Goal: Find specific page/section: Find specific page/section

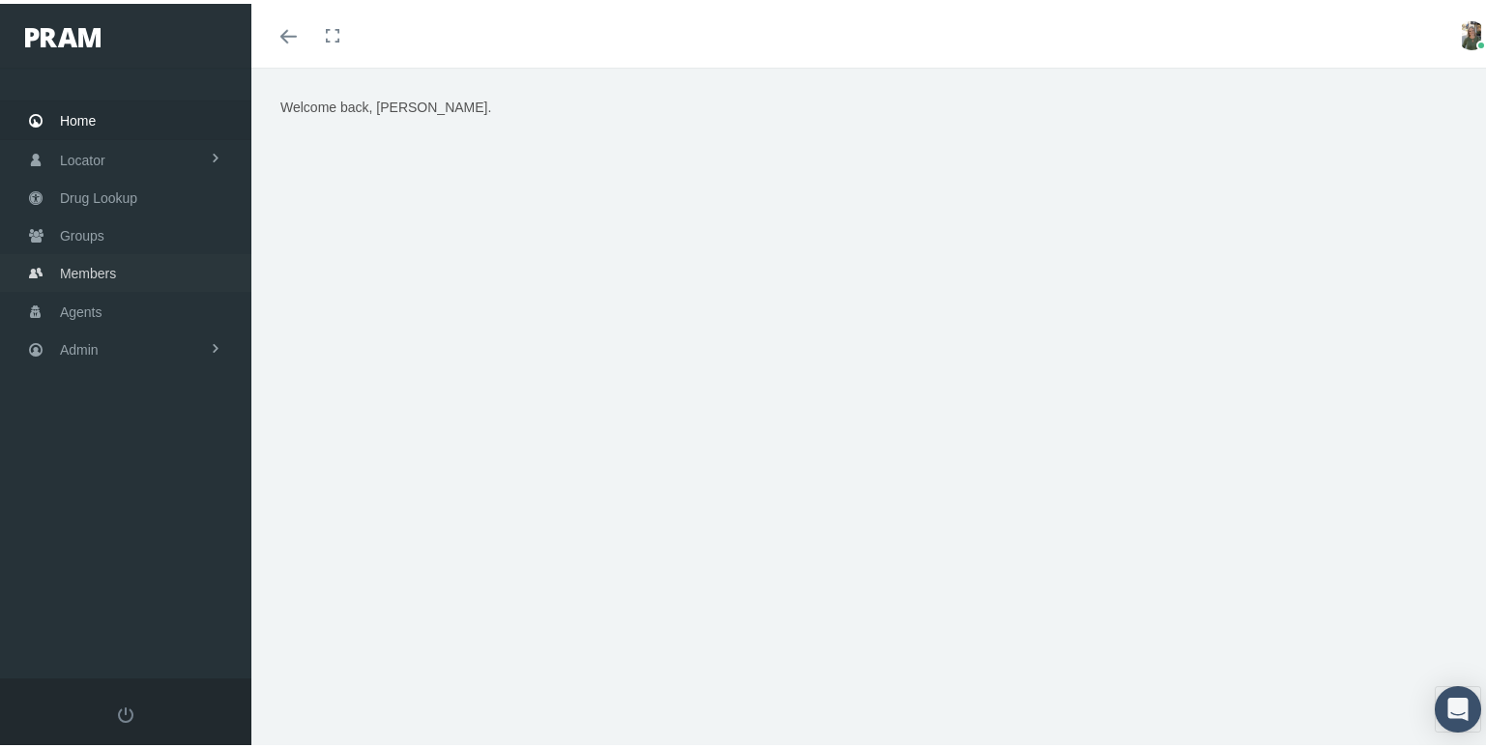
click at [81, 267] on span "Members" at bounding box center [88, 269] width 56 height 37
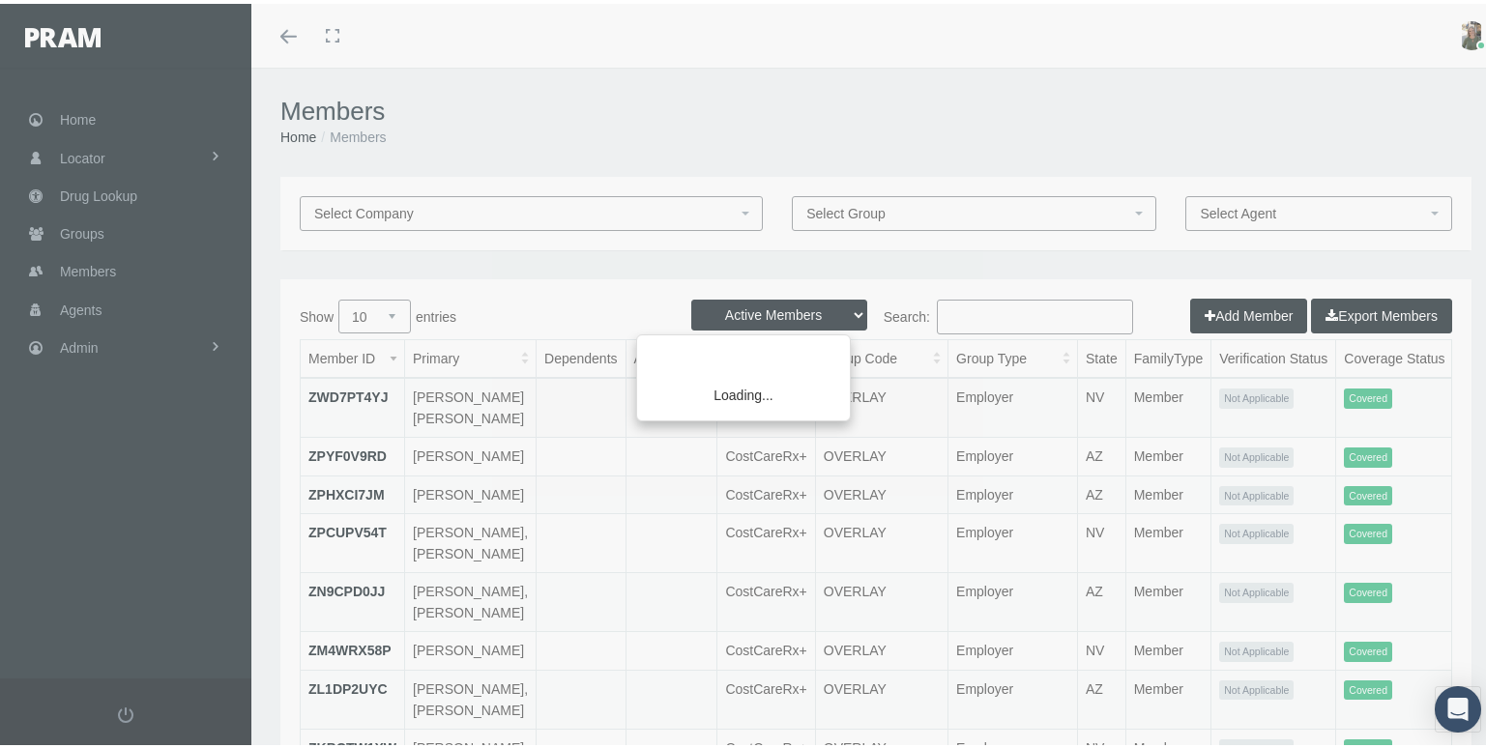
click at [971, 309] on div "Loading..." at bounding box center [743, 374] width 1486 height 748
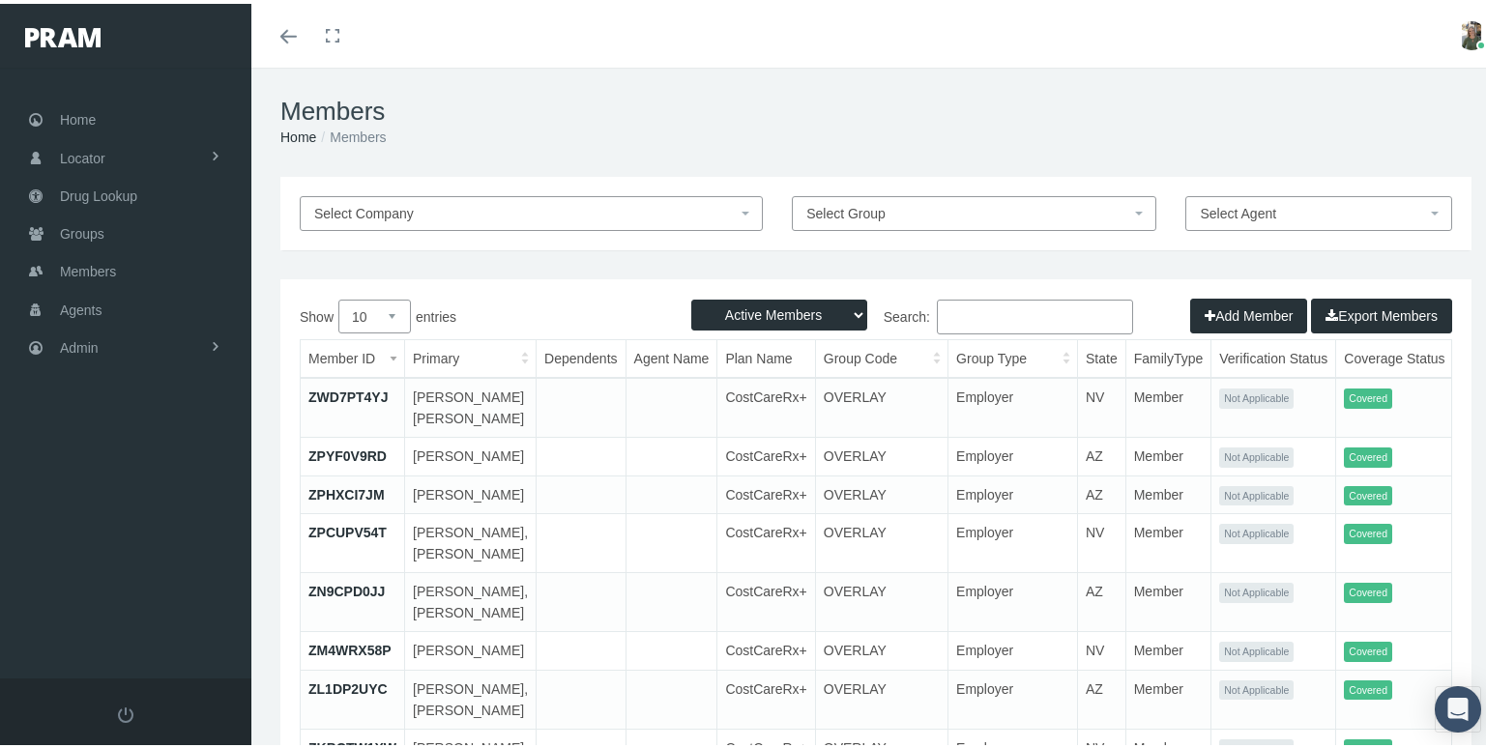
click at [976, 318] on input "Search:" at bounding box center [1035, 313] width 196 height 35
paste input "041340099"
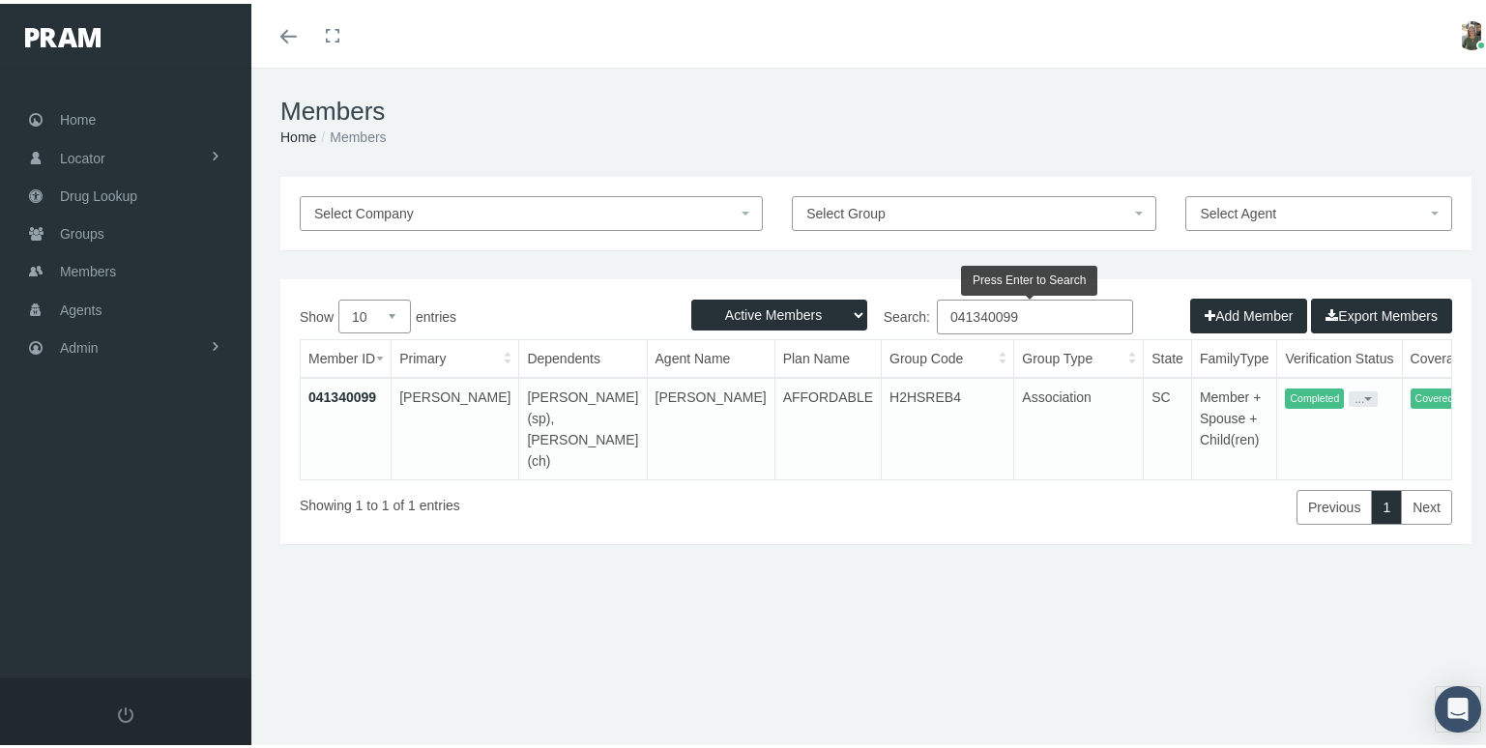
type input "041340099"
click at [342, 392] on link "041340099" at bounding box center [342, 393] width 68 height 15
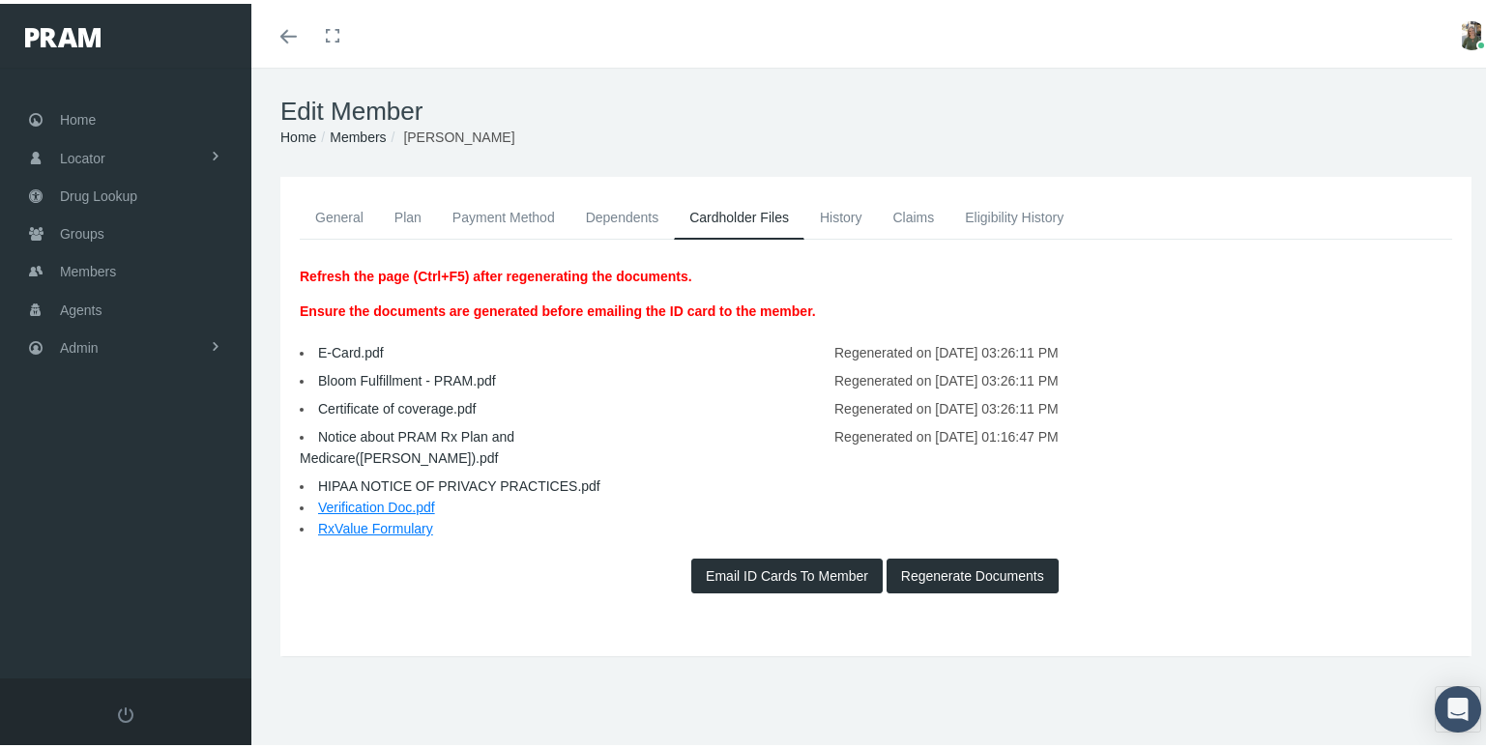
click at [351, 207] on link "General" at bounding box center [339, 213] width 79 height 43
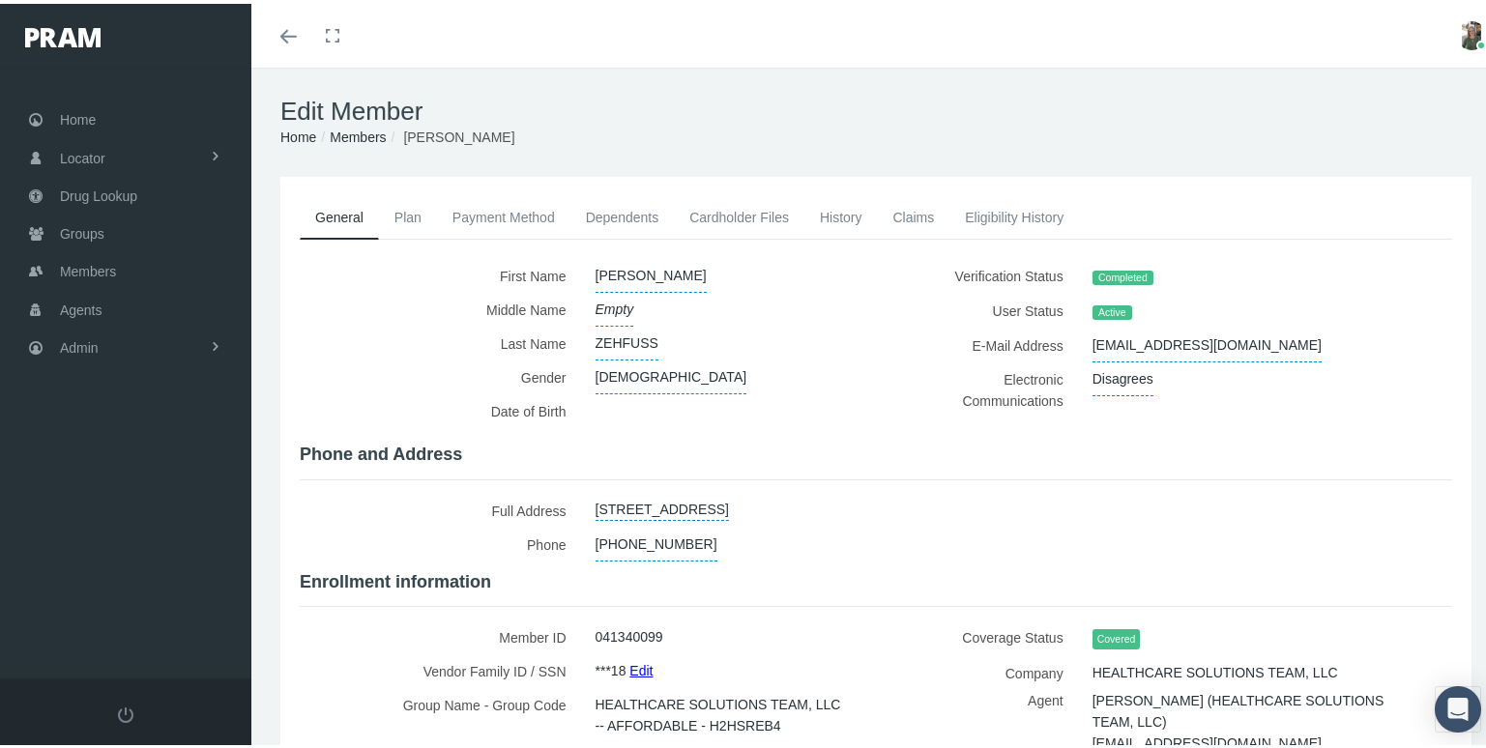
click at [848, 211] on link "History" at bounding box center [840, 213] width 73 height 43
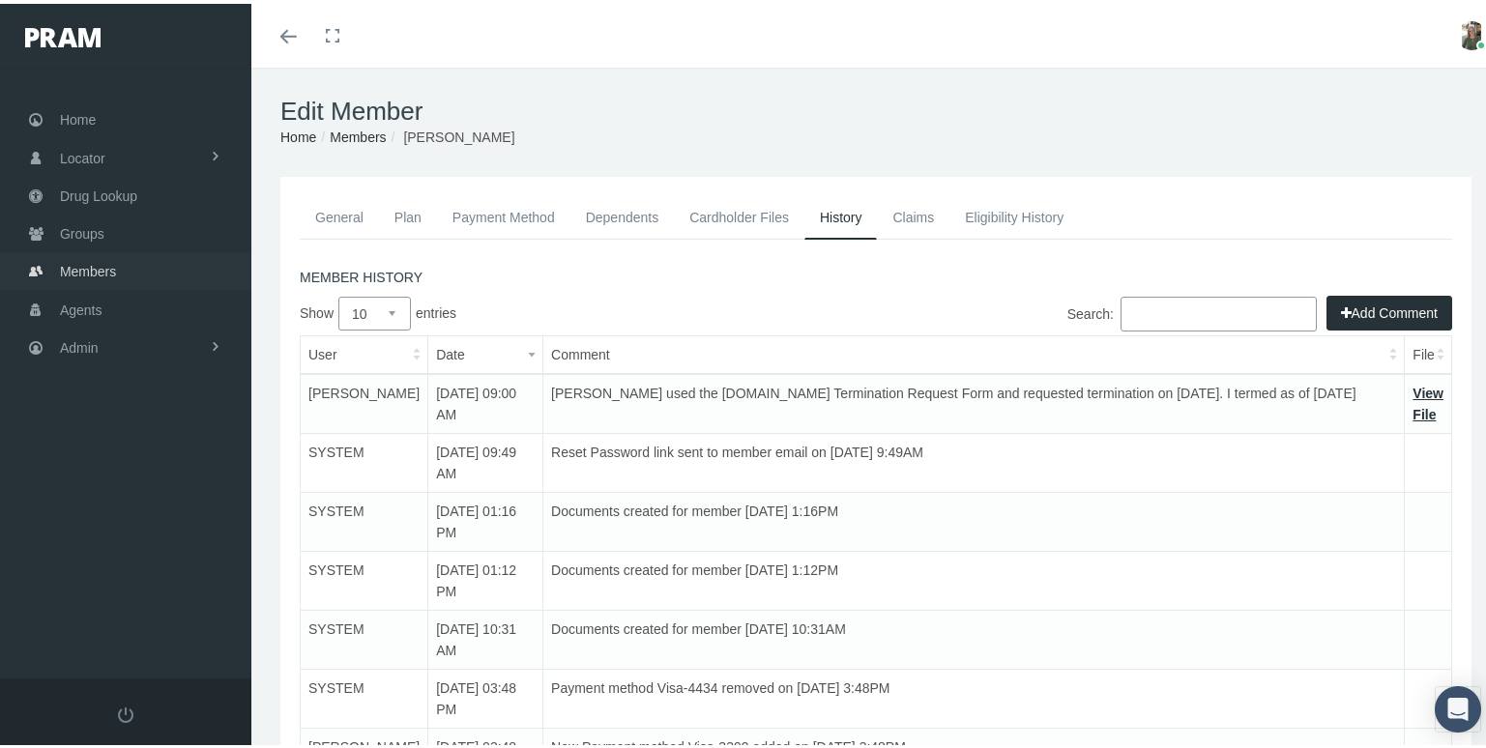
click at [99, 262] on span "Members" at bounding box center [88, 267] width 56 height 37
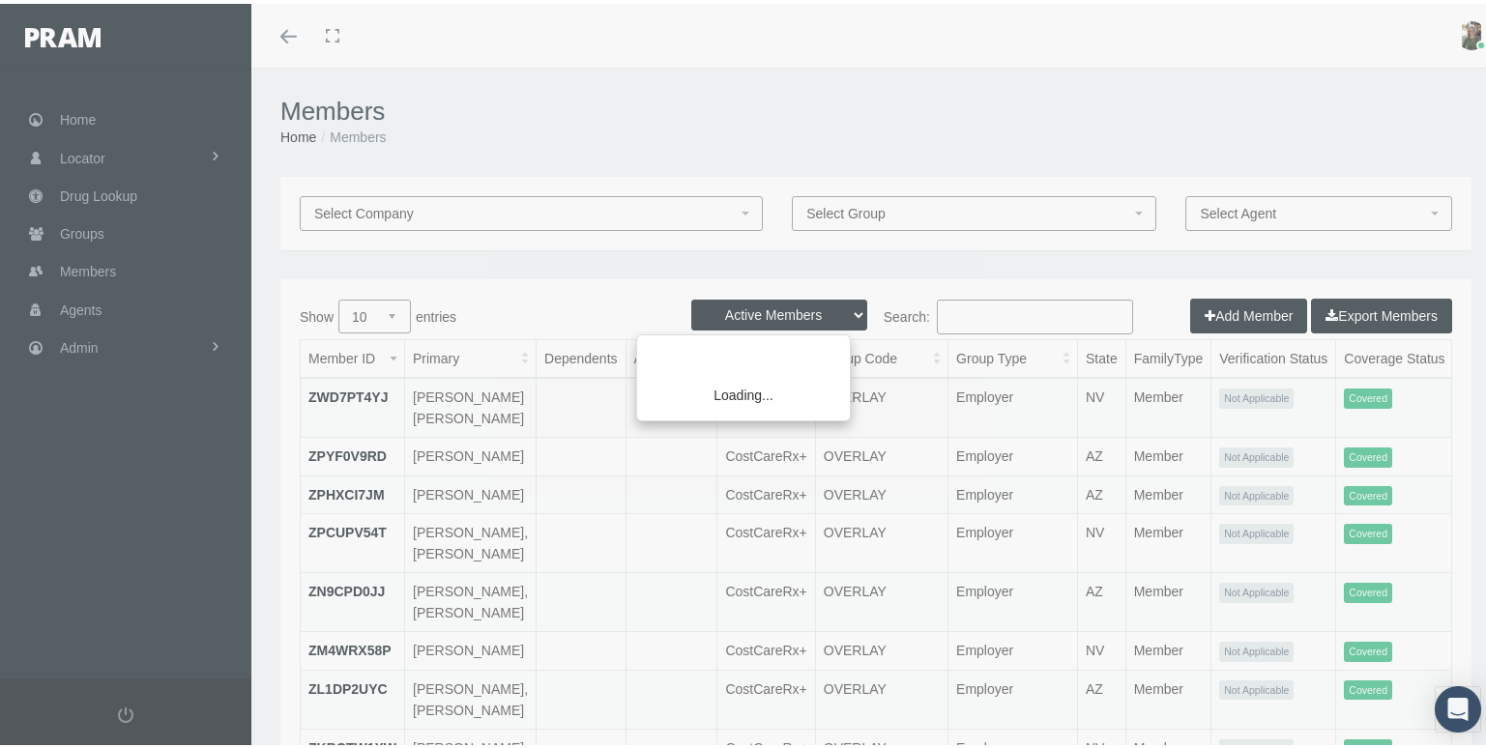
click at [982, 310] on div "Loading..." at bounding box center [743, 374] width 1486 height 748
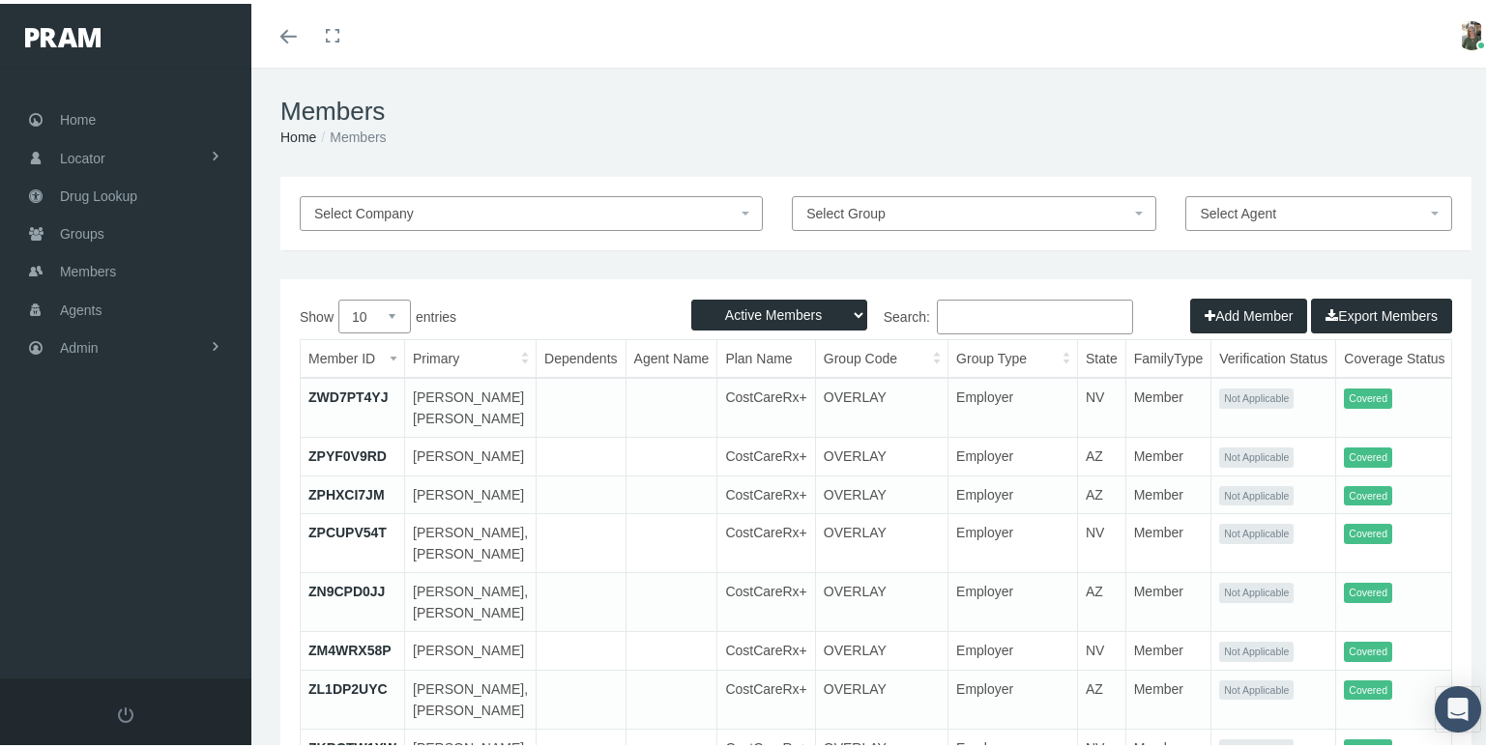
click at [982, 310] on input "Search:" at bounding box center [1035, 313] width 196 height 35
type input "t"
drag, startPoint x: 1006, startPoint y: 318, endPoint x: 987, endPoint y: 315, distance: 19.5
paste input "Tomas Bartak"
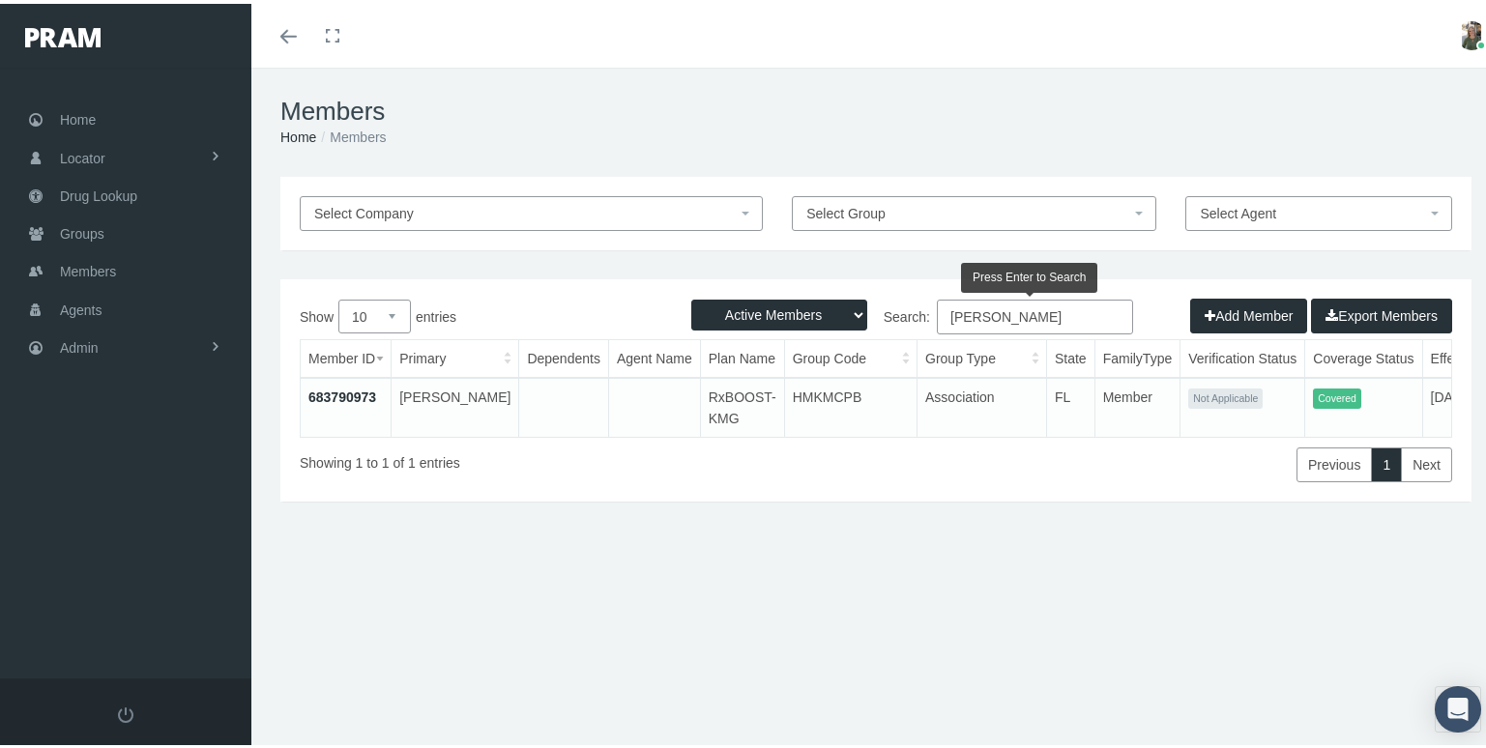
type input "Tomas Bartak"
click at [322, 391] on link "683790973" at bounding box center [342, 393] width 68 height 15
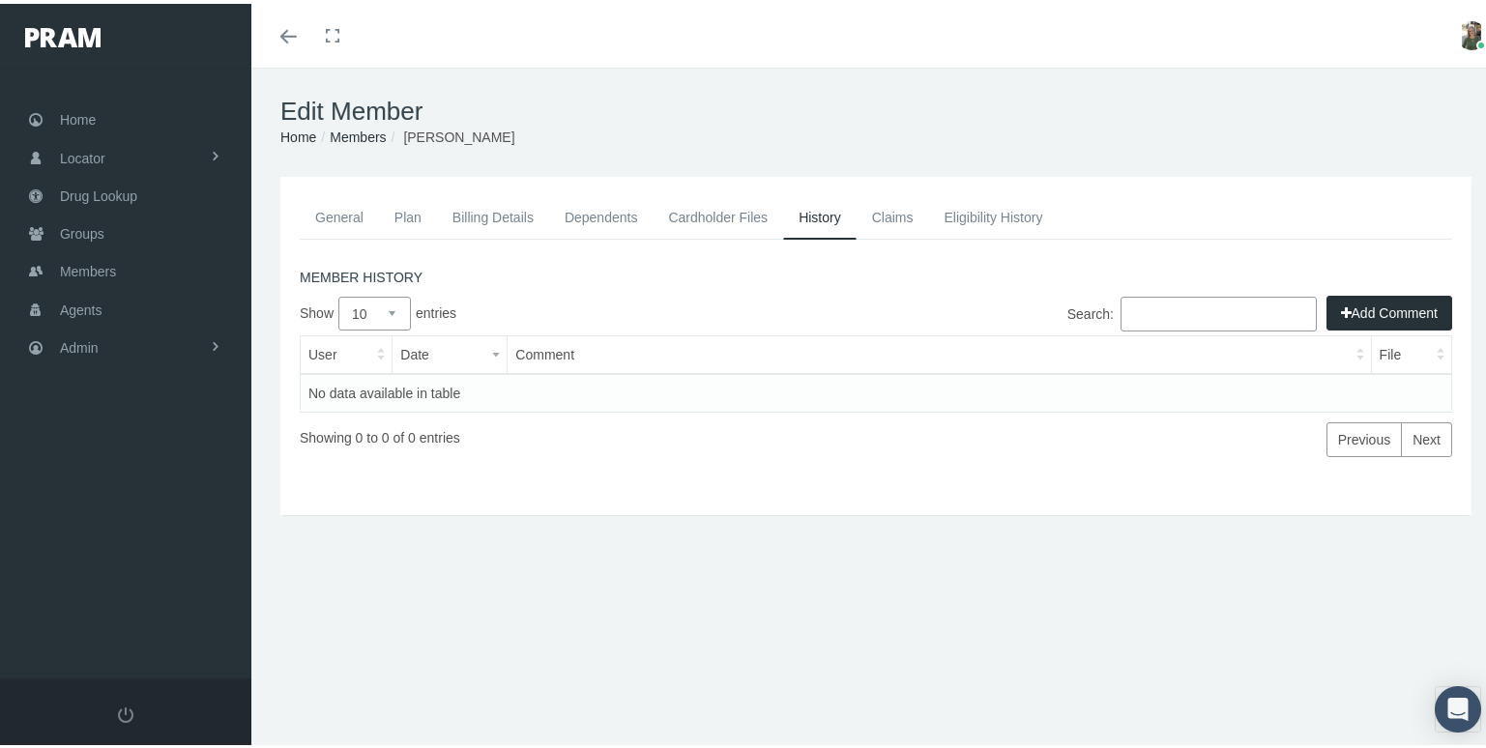
click at [345, 214] on link "General" at bounding box center [339, 213] width 79 height 43
